Goal: Transaction & Acquisition: Purchase product/service

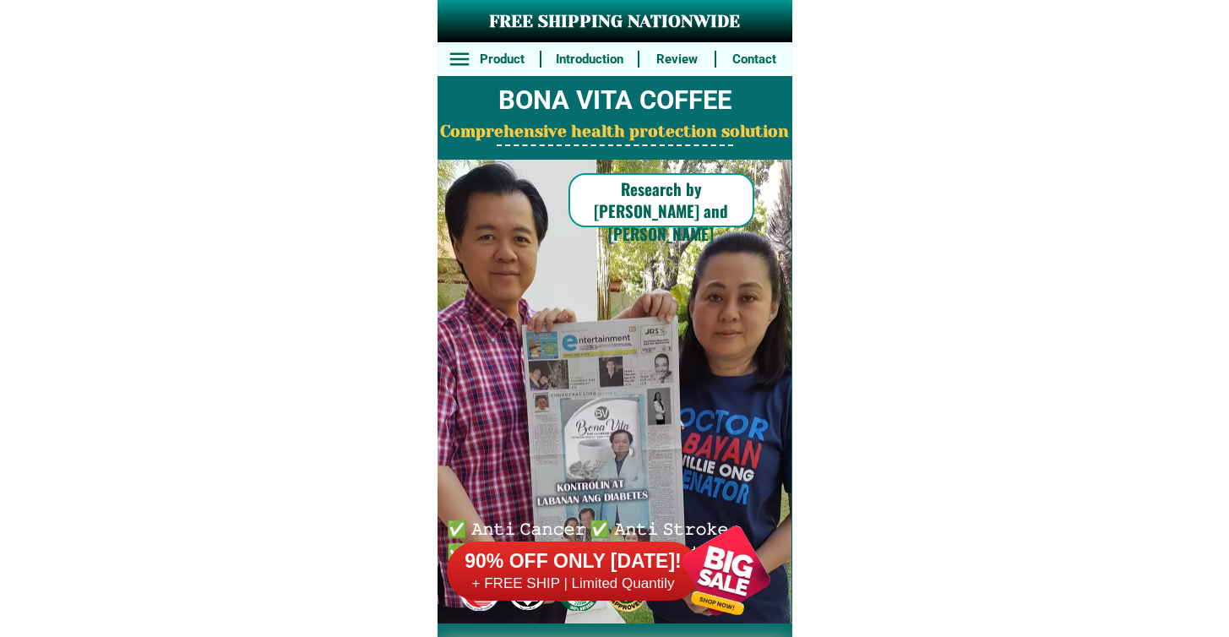
click at [560, 566] on h6 "90% OFF ONLY [DATE]!" at bounding box center [573, 561] width 253 height 25
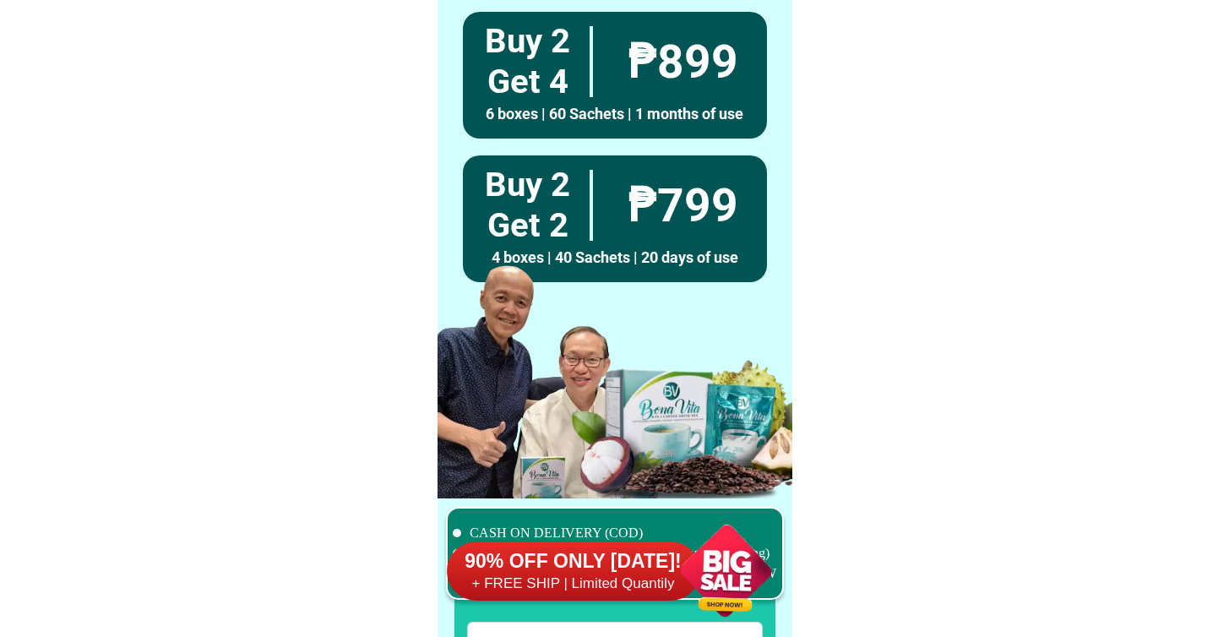
scroll to position [13135, 0]
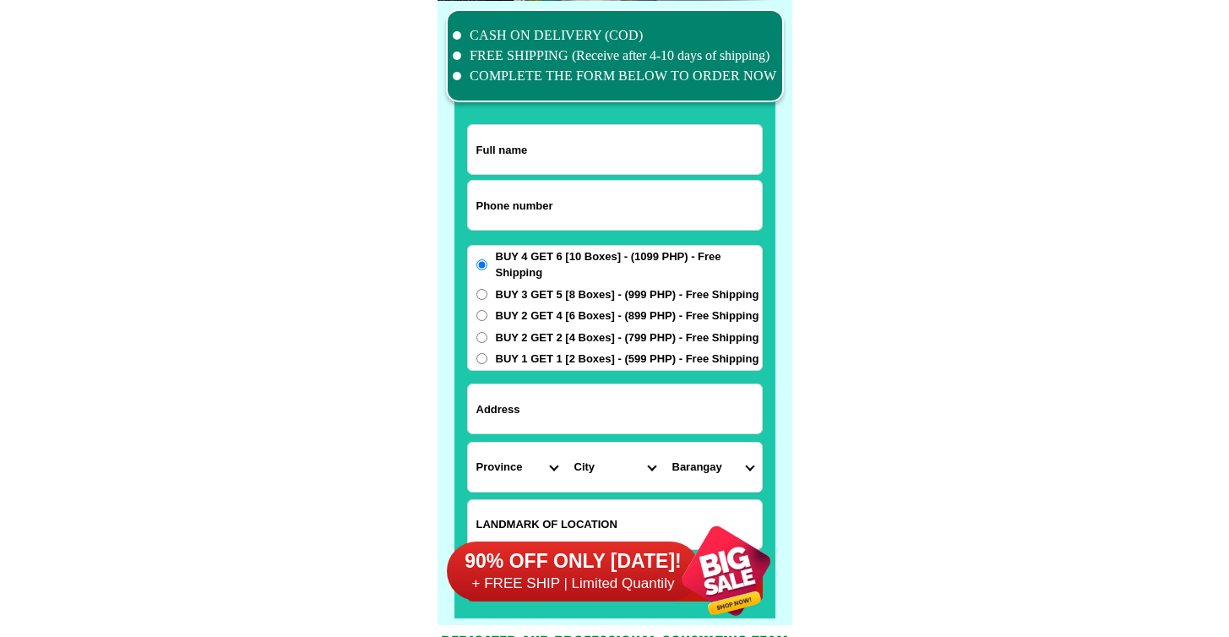
click at [608, 211] on input "Input phone_number" at bounding box center [615, 205] width 294 height 49
paste input "09561978166"
type input "09561978166"
click at [684, 124] on div at bounding box center [615, 149] width 296 height 51
click at [672, 153] on input "Input full_name" at bounding box center [615, 149] width 294 height 49
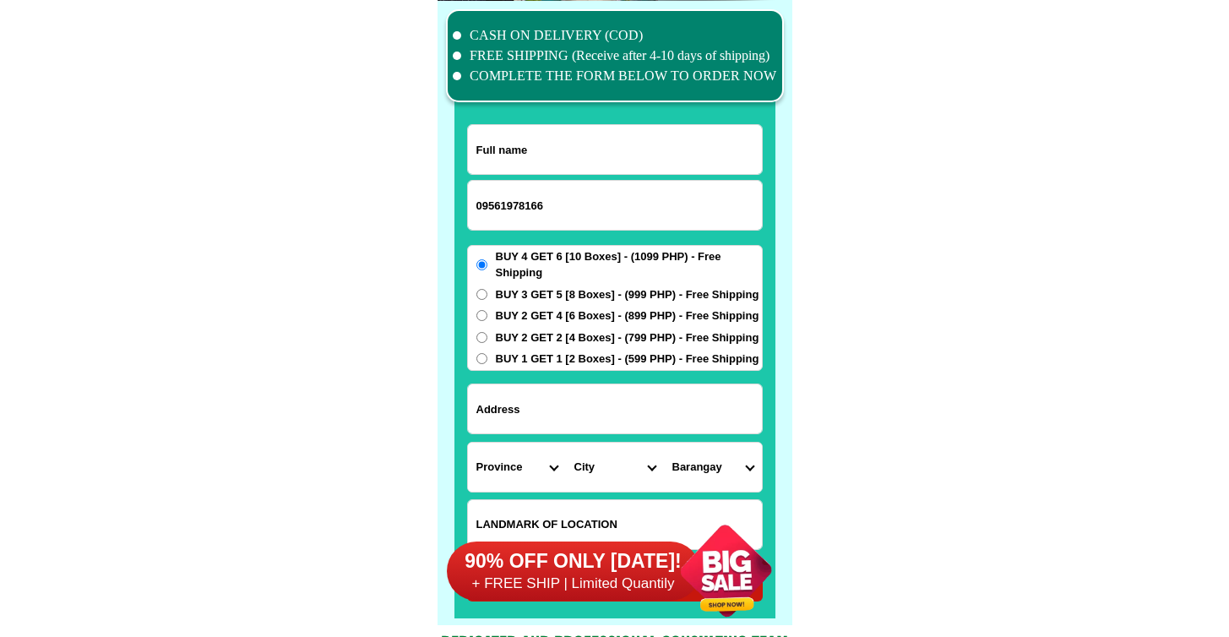
paste input "[PERSON_NAME] vda [PERSON_NAME]"
type input "[PERSON_NAME] vda [PERSON_NAME]"
click at [717, 415] on input "Input address" at bounding box center [615, 408] width 294 height 49
paste input "Tampocon 1 Ayungon Negro's Oriental infront of [GEOGRAPHIC_DATA]"
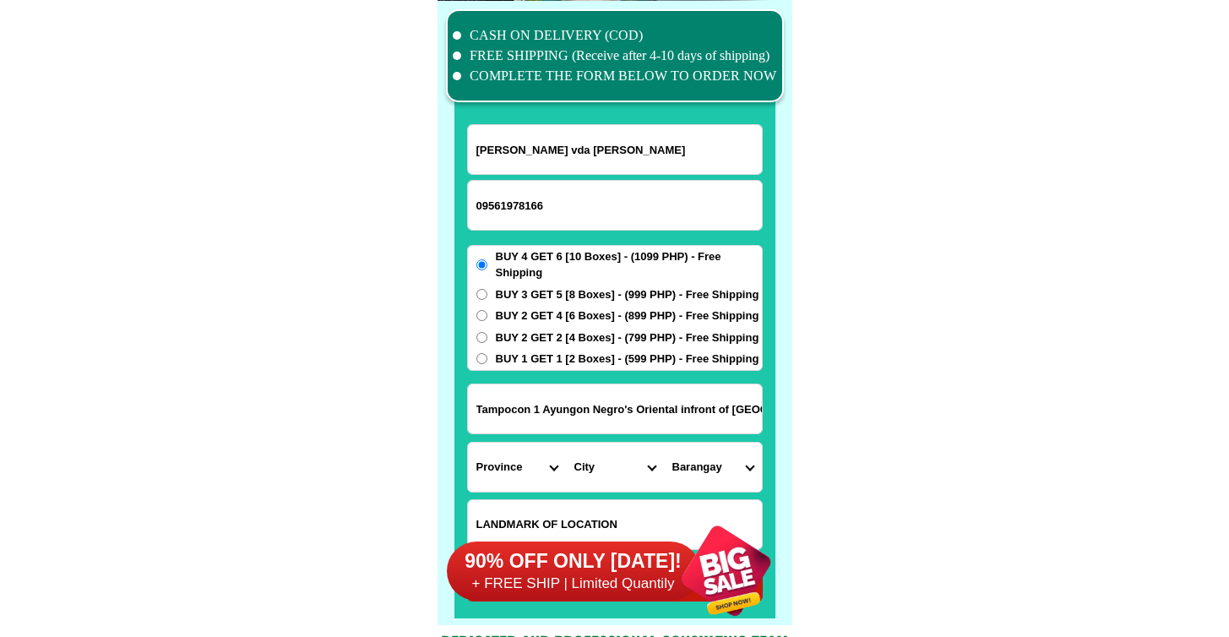
scroll to position [0, 130]
type input "Tampocon 1 Ayungon Negro's Oriental infront of [GEOGRAPHIC_DATA]"
click at [629, 308] on span "BUY 2 GET 4 [6 Boxes] - (899 PHP) - Free Shipping" at bounding box center [628, 316] width 264 height 17
click at [488, 310] on input "BUY 2 GET 4 [6 Boxes] - (899 PHP) - Free Shipping" at bounding box center [482, 315] width 11 height 11
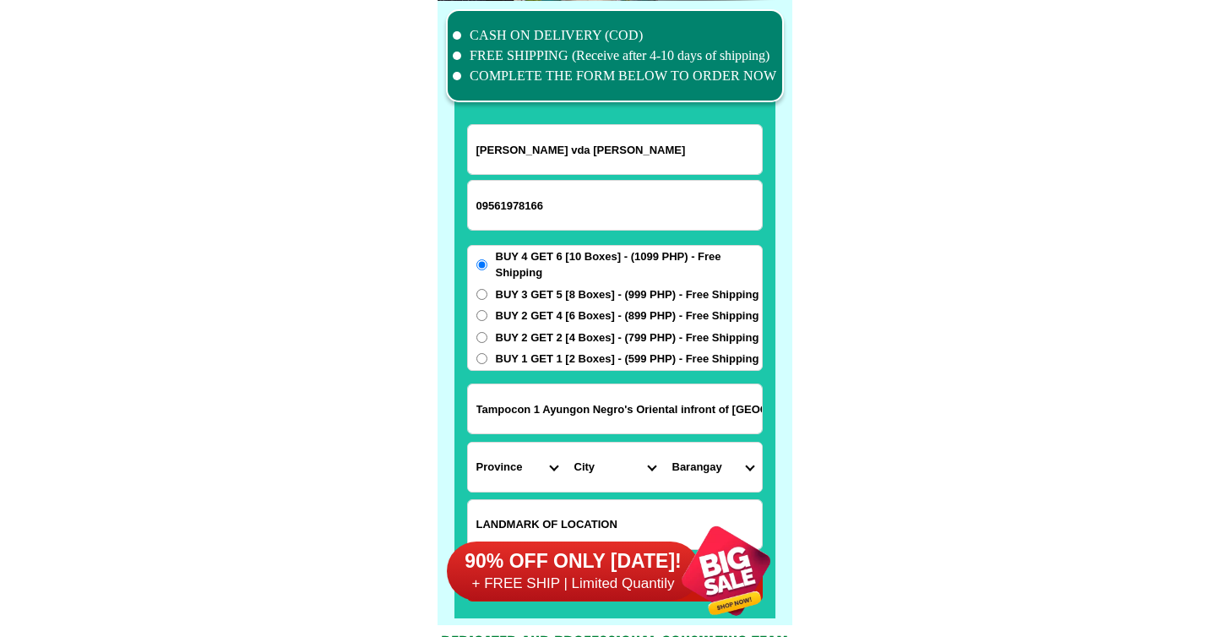
radio input "true"
click at [621, 286] on span "BUY 3 GET 5 [8 Boxes] - (999 PHP) - Free Shipping" at bounding box center [628, 294] width 264 height 17
click at [488, 289] on input "BUY 3 GET 5 [8 Boxes] - (999 PHP) - Free Shipping" at bounding box center [482, 294] width 11 height 11
radio input "true"
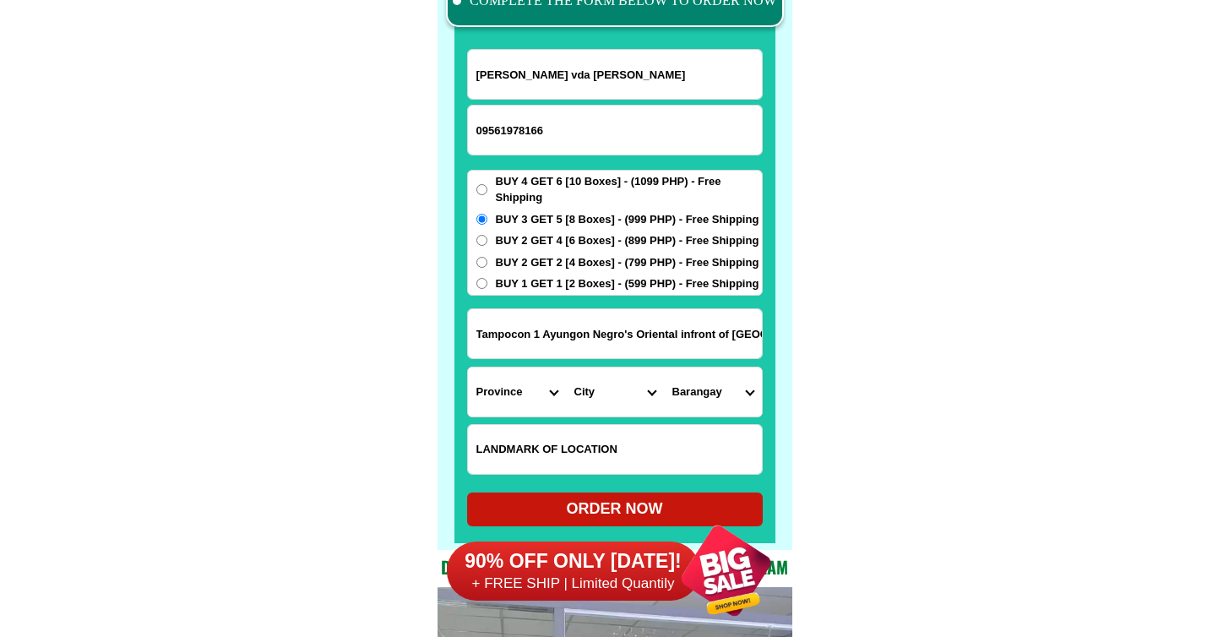
scroll to position [13365, 0]
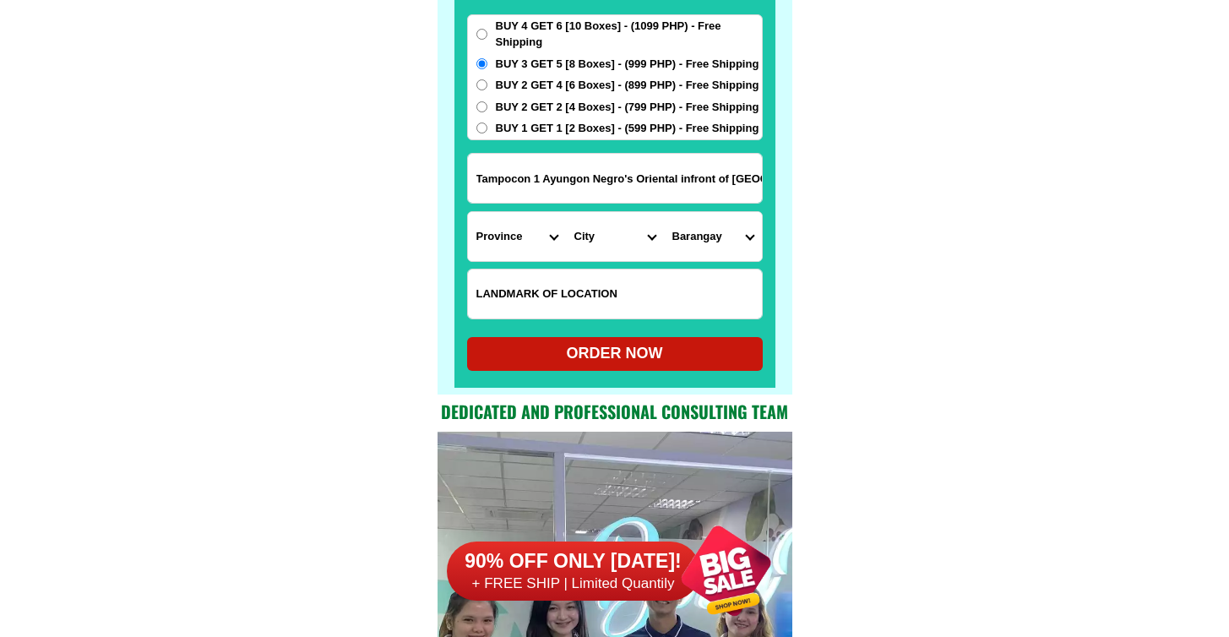
click at [617, 181] on input "Tampocon 1 Ayungon Negro's Oriental infront of [GEOGRAPHIC_DATA]" at bounding box center [615, 178] width 294 height 49
click at [671, 280] on input "Input LANDMARKOFLOCATION" at bounding box center [615, 294] width 294 height 49
click at [543, 235] on select "Province [GEOGRAPHIC_DATA] [GEOGRAPHIC_DATA] [GEOGRAPHIC_DATA] [GEOGRAPHIC_DATA…" at bounding box center [517, 236] width 98 height 49
select select "63_411"
click at [468, 212] on select "Province [GEOGRAPHIC_DATA] [GEOGRAPHIC_DATA] [GEOGRAPHIC_DATA] [GEOGRAPHIC_DATA…" at bounding box center [517, 236] width 98 height 49
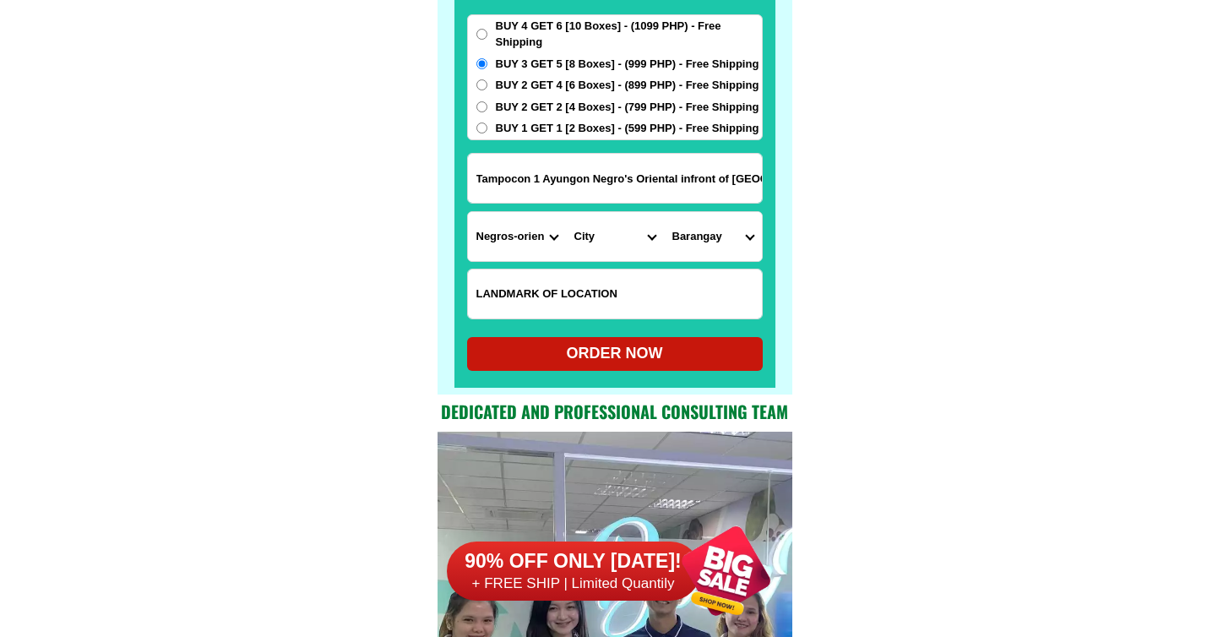
click at [627, 239] on select "City [GEOGRAPHIC_DATA]-city [GEOGRAPHIC_DATA]-city [GEOGRAPHIC_DATA] [GEOGRAPHI…" at bounding box center [615, 236] width 98 height 49
select select "63_4114355"
click at [566, 212] on select "City [GEOGRAPHIC_DATA]-city [GEOGRAPHIC_DATA]-city [GEOGRAPHIC_DATA] [GEOGRAPHI…" at bounding box center [615, 236] width 98 height 49
click at [706, 232] on select "Barangay Amdus Anibong Atabay Awa-an Ban-ban [GEOGRAPHIC_DATA] Candana-ay [PERS…" at bounding box center [713, 236] width 98 height 49
select select "63_411435548965"
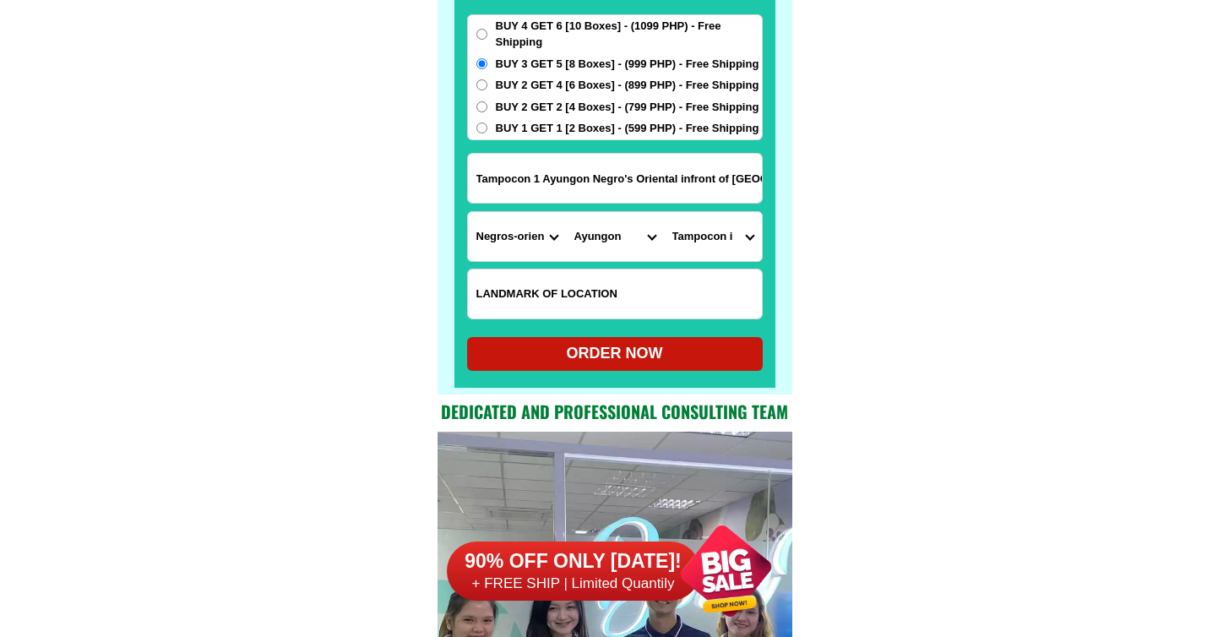
click at [664, 212] on select "Barangay Amdus Anibong Atabay Awa-an Ban-ban [GEOGRAPHIC_DATA] Candana-ay [PERS…" at bounding box center [713, 236] width 98 height 49
click at [586, 358] on div "ORDER NOW" at bounding box center [615, 353] width 296 height 23
radio input "true"
